Goal: Information Seeking & Learning: Learn about a topic

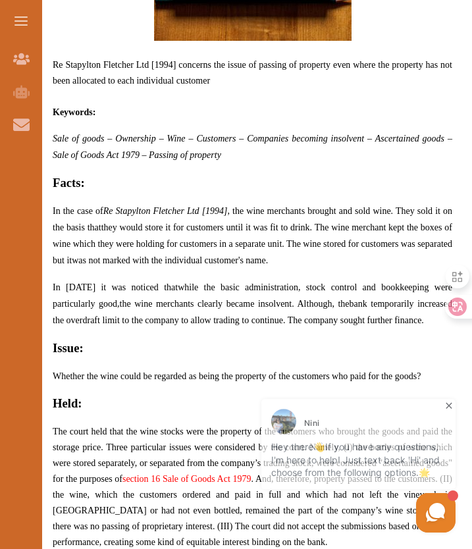
scroll to position [697, 0]
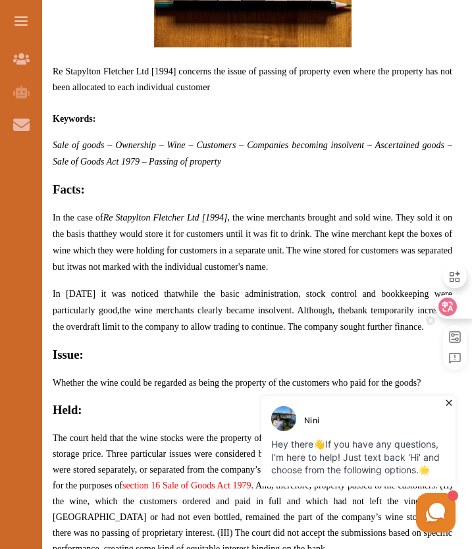
click at [456, 306] on div at bounding box center [453, 307] width 36 height 24
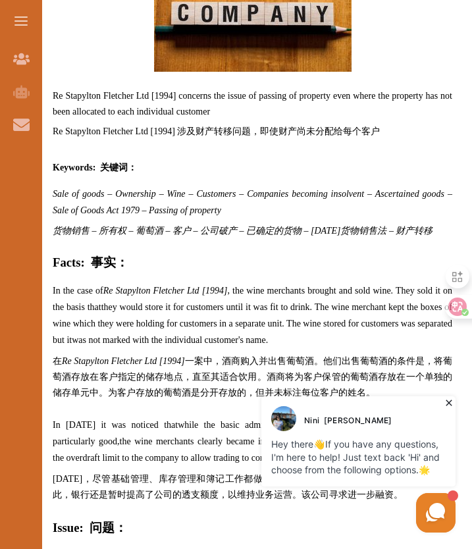
scroll to position [721, 0]
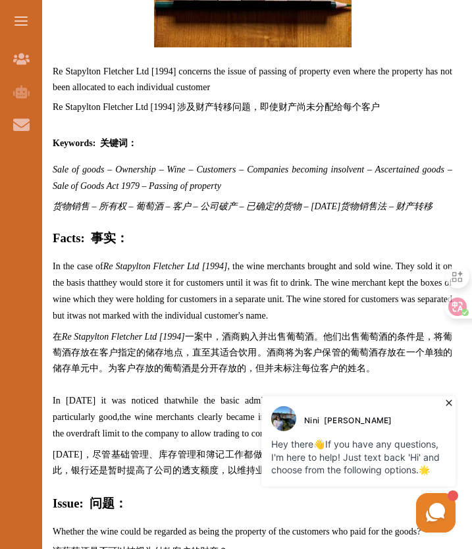
click at [445, 395] on div "[PERSON_NAME] Hey there 👋 If you have any questions, I'm here to help! Just tex…" at bounding box center [358, 441] width 201 height 97
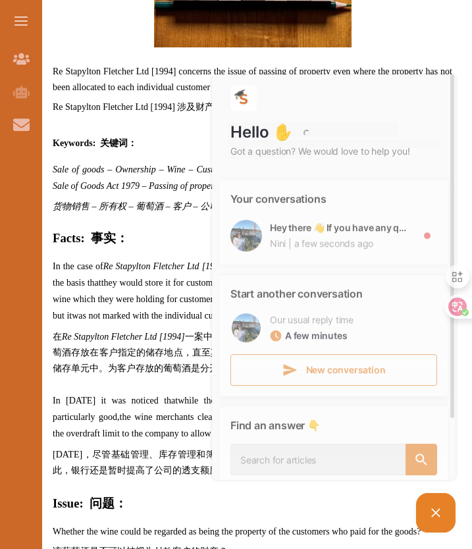
click at [149, 397] on span "In [DATE] it was noticed that" at bounding box center [115, 400] width 125 height 10
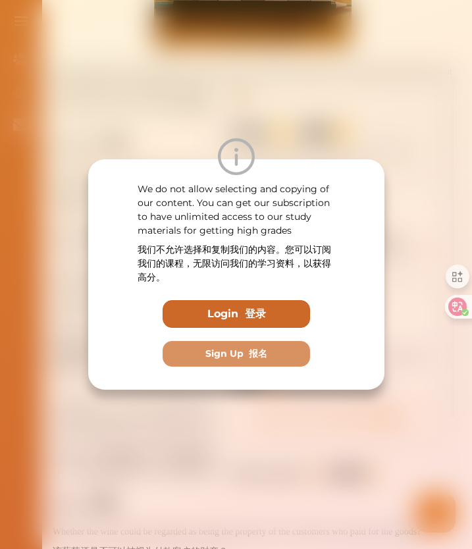
click at [250, 308] on font "登录" at bounding box center [254, 313] width 21 height 12
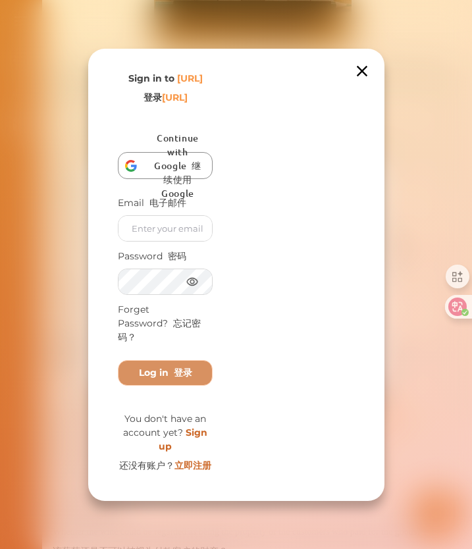
click at [363, 70] on div "Join the movement of 26K savvy [URL] members already empowered - and you're nex…" at bounding box center [236, 275] width 296 height 452
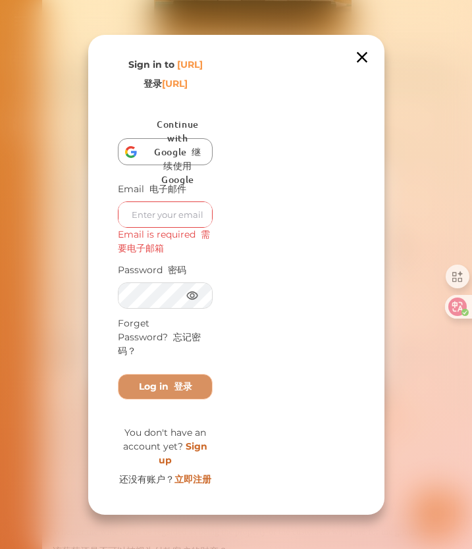
click at [361, 52] on icon at bounding box center [362, 57] width 18 height 18
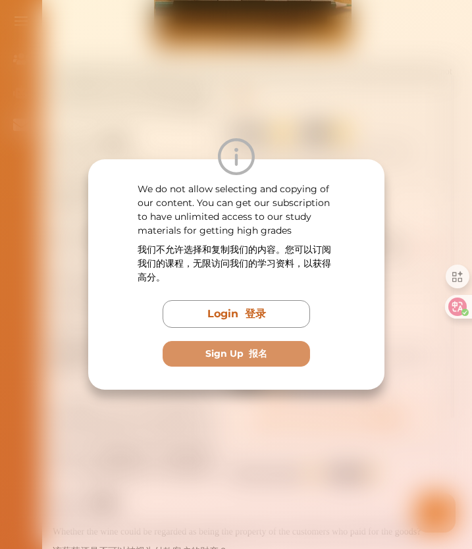
click at [384, 84] on div "We do not allow selecting and copying of our content. You can get our subscript…" at bounding box center [236, 274] width 472 height 549
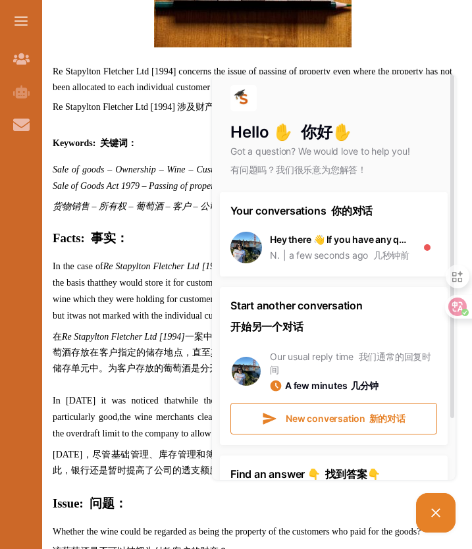
click at [433, 58] on p at bounding box center [252, 55] width 399 height 16
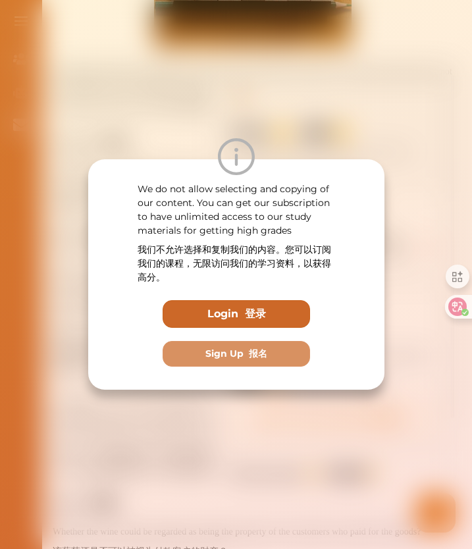
click at [261, 315] on font "登录" at bounding box center [254, 313] width 21 height 12
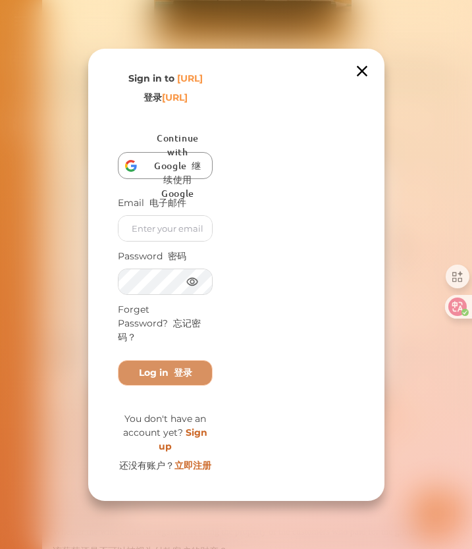
click at [362, 86] on div "Join the movement of 26K savvy [URL] members already empowered - and you're nex…" at bounding box center [236, 275] width 296 height 452
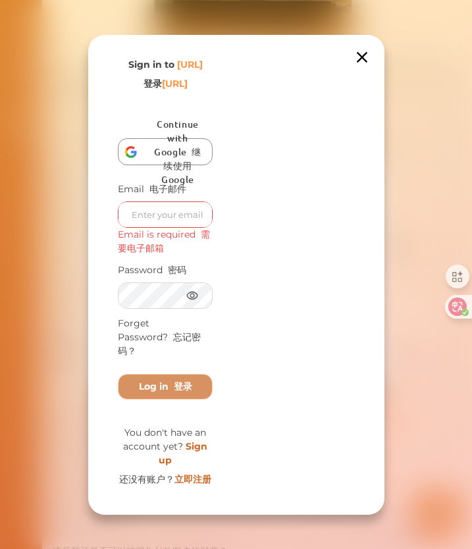
click at [362, 49] on icon at bounding box center [362, 57] width 18 height 18
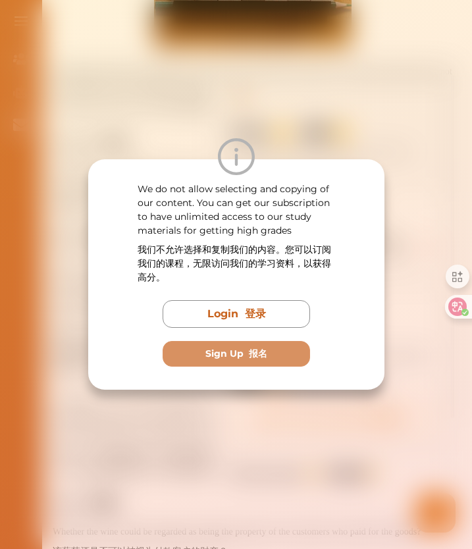
click at [405, 190] on div "We do not allow selecting and copying of our content. You can get our subscript…" at bounding box center [236, 274] width 472 height 549
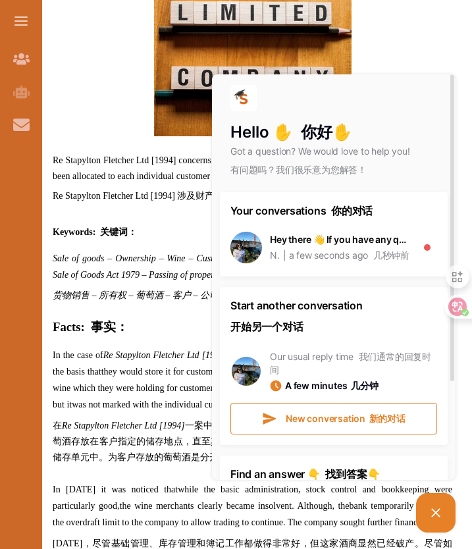
scroll to position [735, 0]
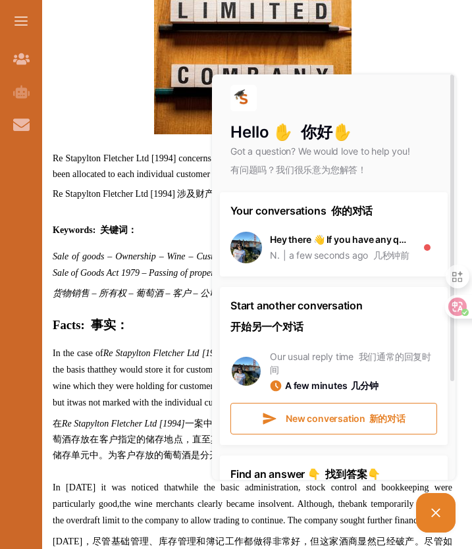
drag, startPoint x: 105, startPoint y: 266, endPoint x: 149, endPoint y: 266, distance: 43.4
click at [149, 266] on p "Sale of goods – Ownership – Wine – Customers – Companies becoming insolvent – A…" at bounding box center [252, 276] width 399 height 57
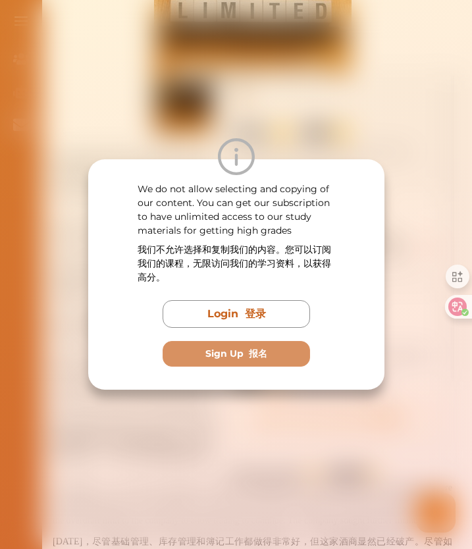
click at [366, 109] on div "We do not allow selecting and copying of our content. You can get our subscript…" at bounding box center [236, 274] width 472 height 549
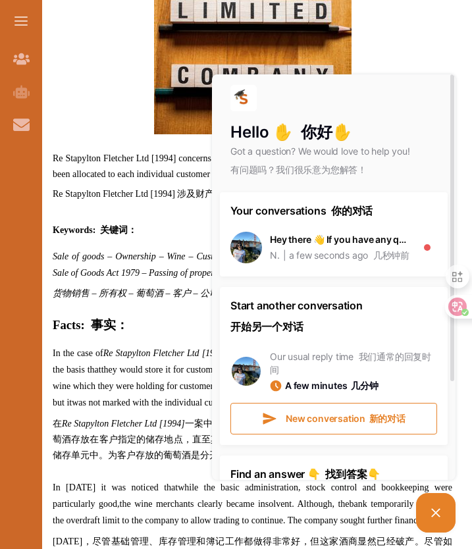
click at [435, 516] on icon at bounding box center [436, 512] width 16 height 16
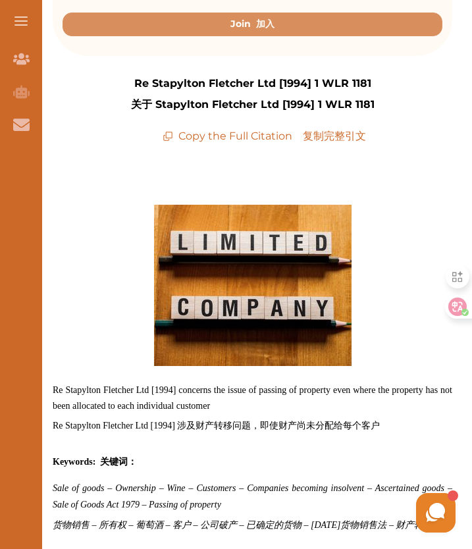
scroll to position [171, 0]
